Goal: Task Accomplishment & Management: Manage account settings

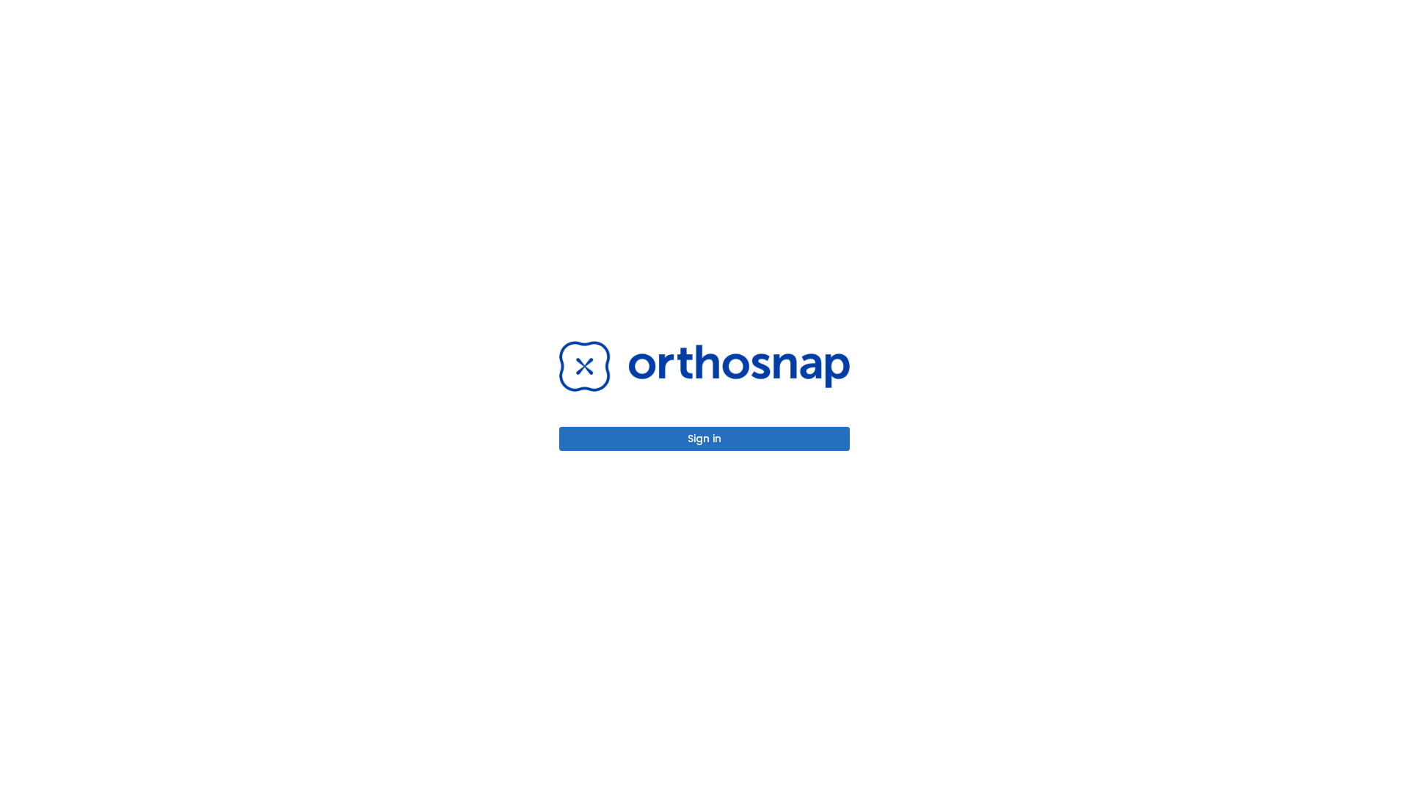
click at [704, 439] on button "Sign in" at bounding box center [704, 439] width 291 height 24
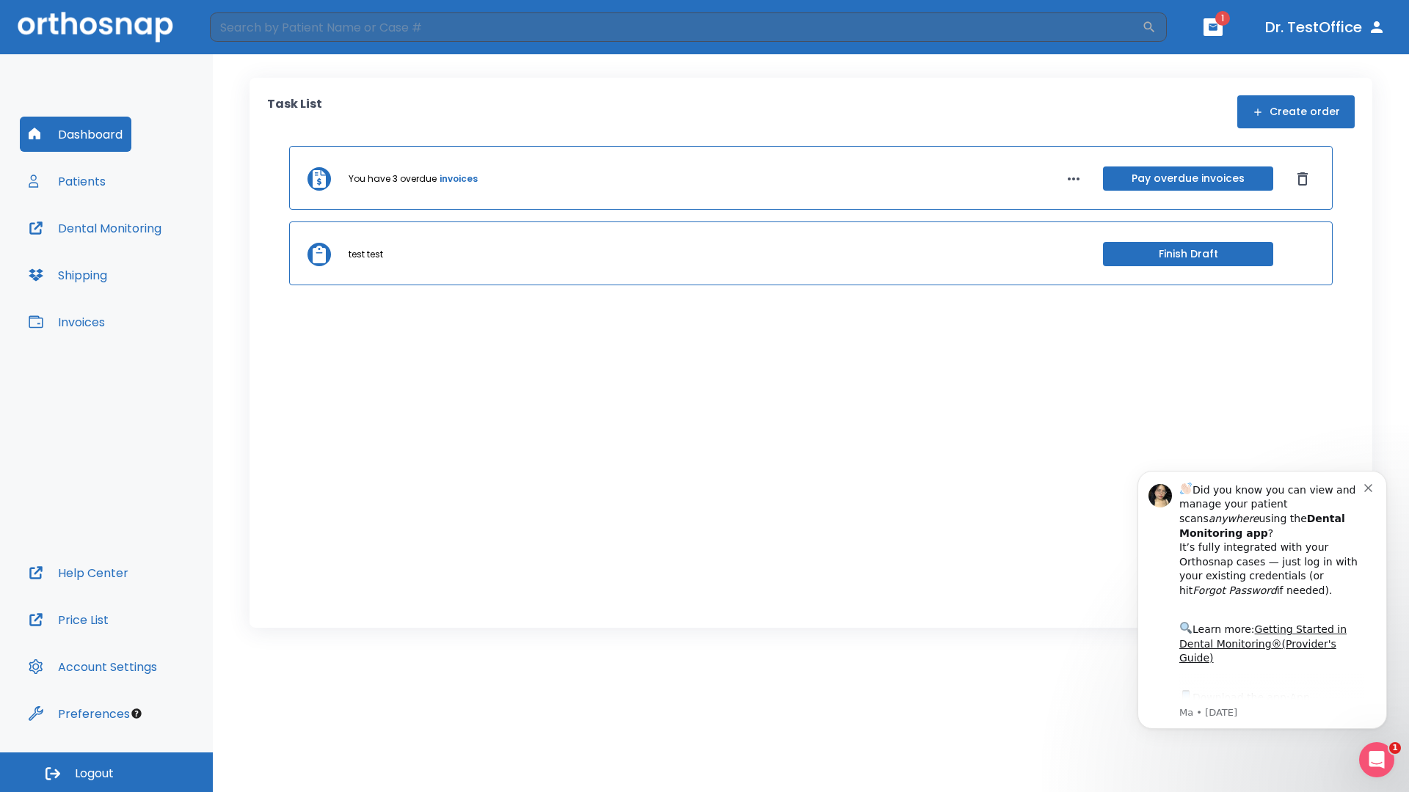
click at [106, 773] on span "Logout" at bounding box center [94, 774] width 39 height 16
